Goal: Go to known website: Access a specific website the user already knows

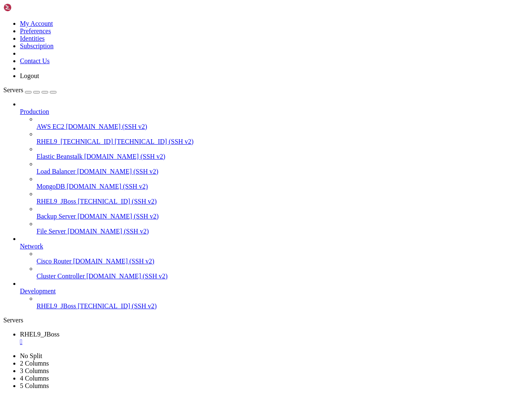
scroll to position [4620, 0]
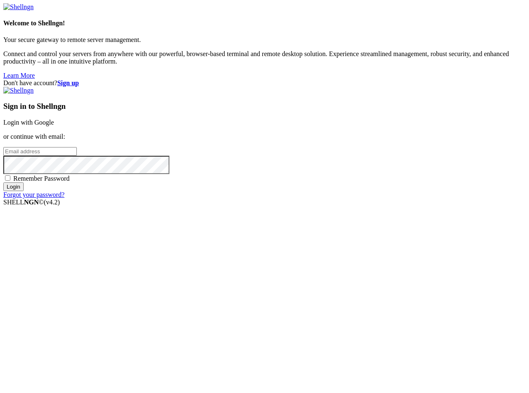
click at [54, 126] on link "Login with Google" at bounding box center [28, 122] width 51 height 7
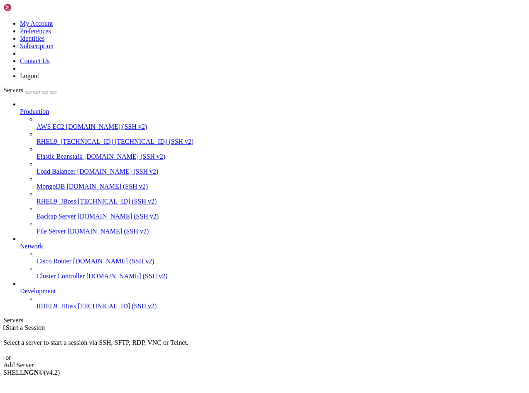
click at [64, 309] on span "RHEL9_JBoss" at bounding box center [56, 305] width 39 height 7
